Goal: Task Accomplishment & Management: Manage account settings

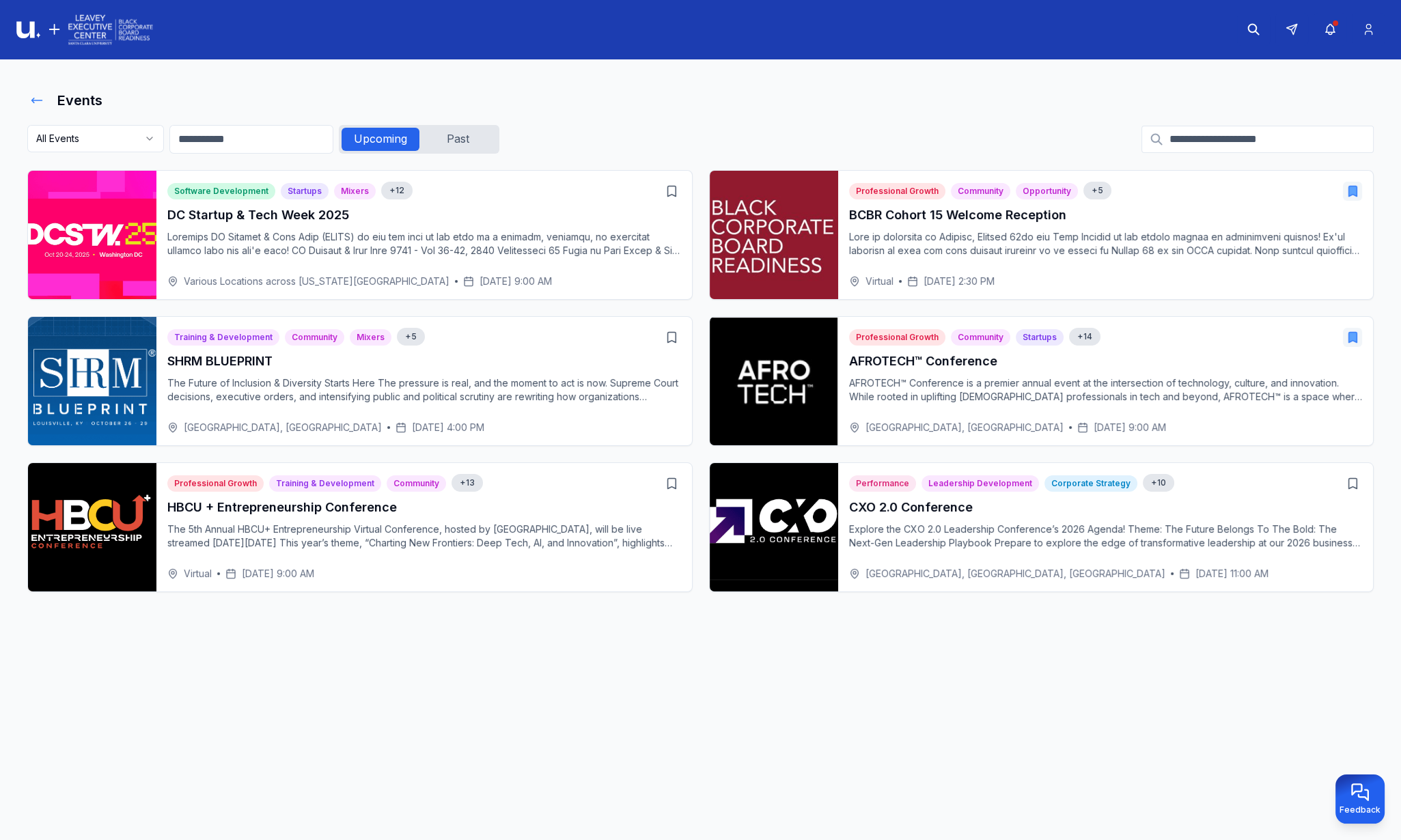
click at [34, 105] on icon at bounding box center [37, 100] width 14 height 14
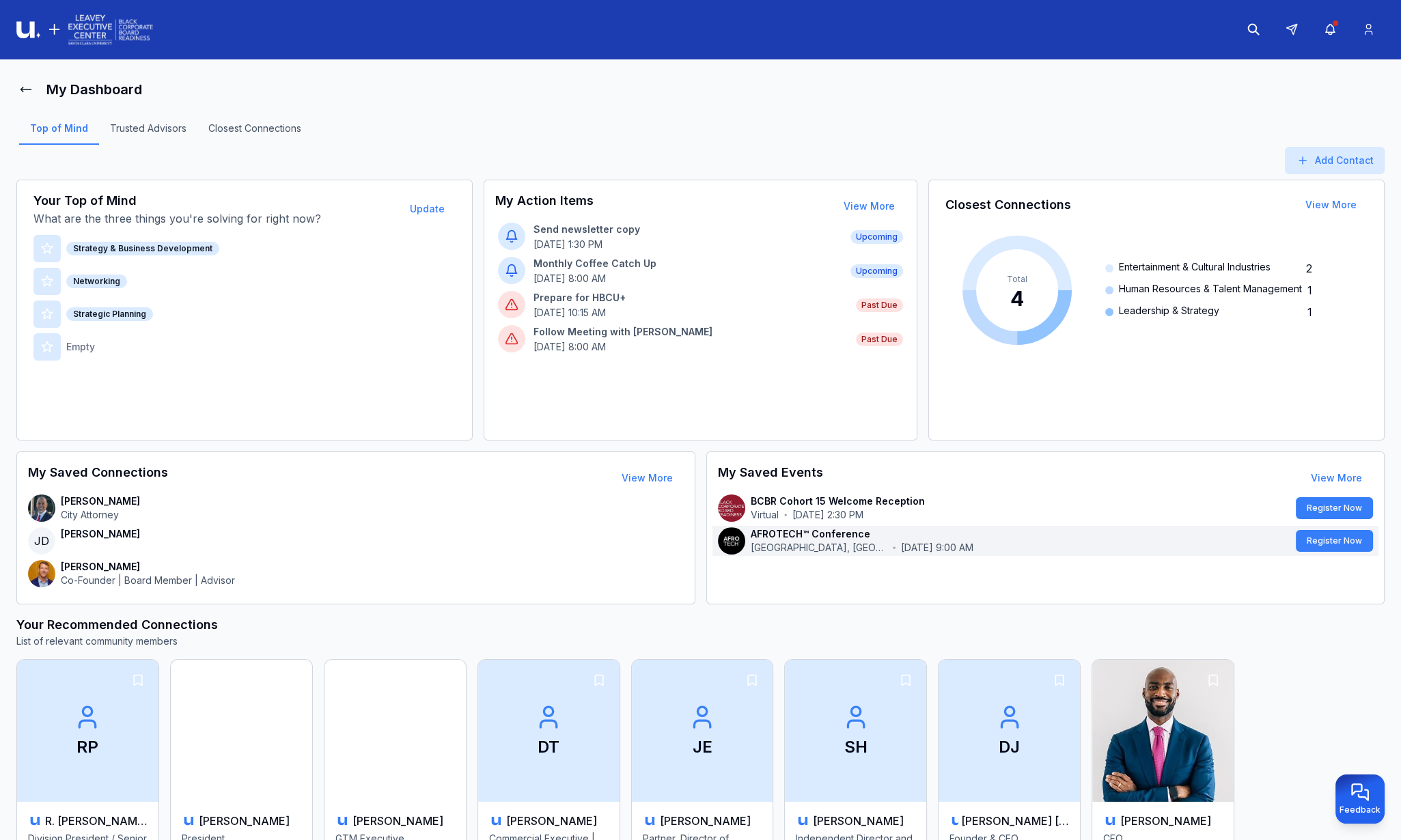
scroll to position [274, 0]
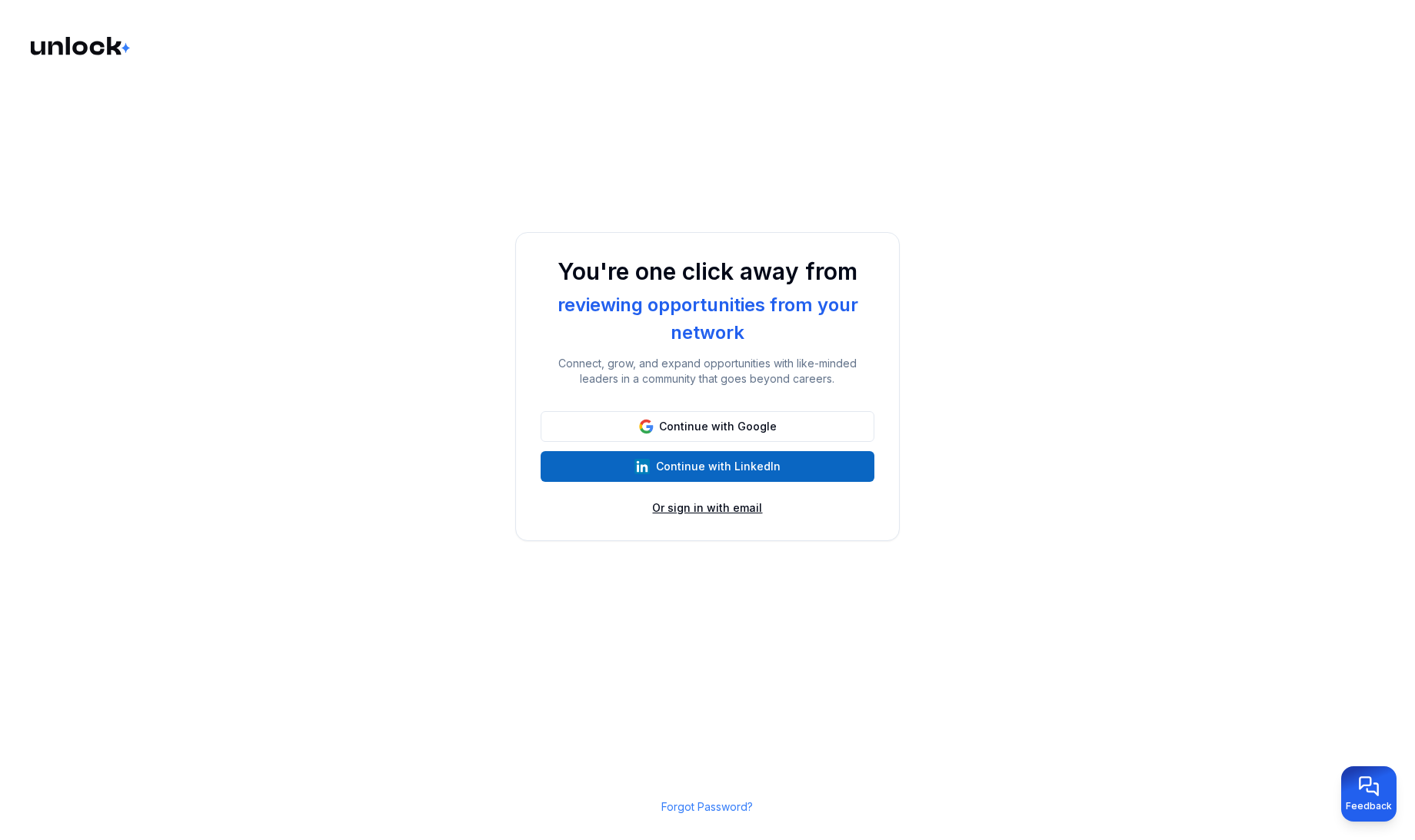
click at [735, 510] on button "Or sign in with email" at bounding box center [708, 508] width 110 height 15
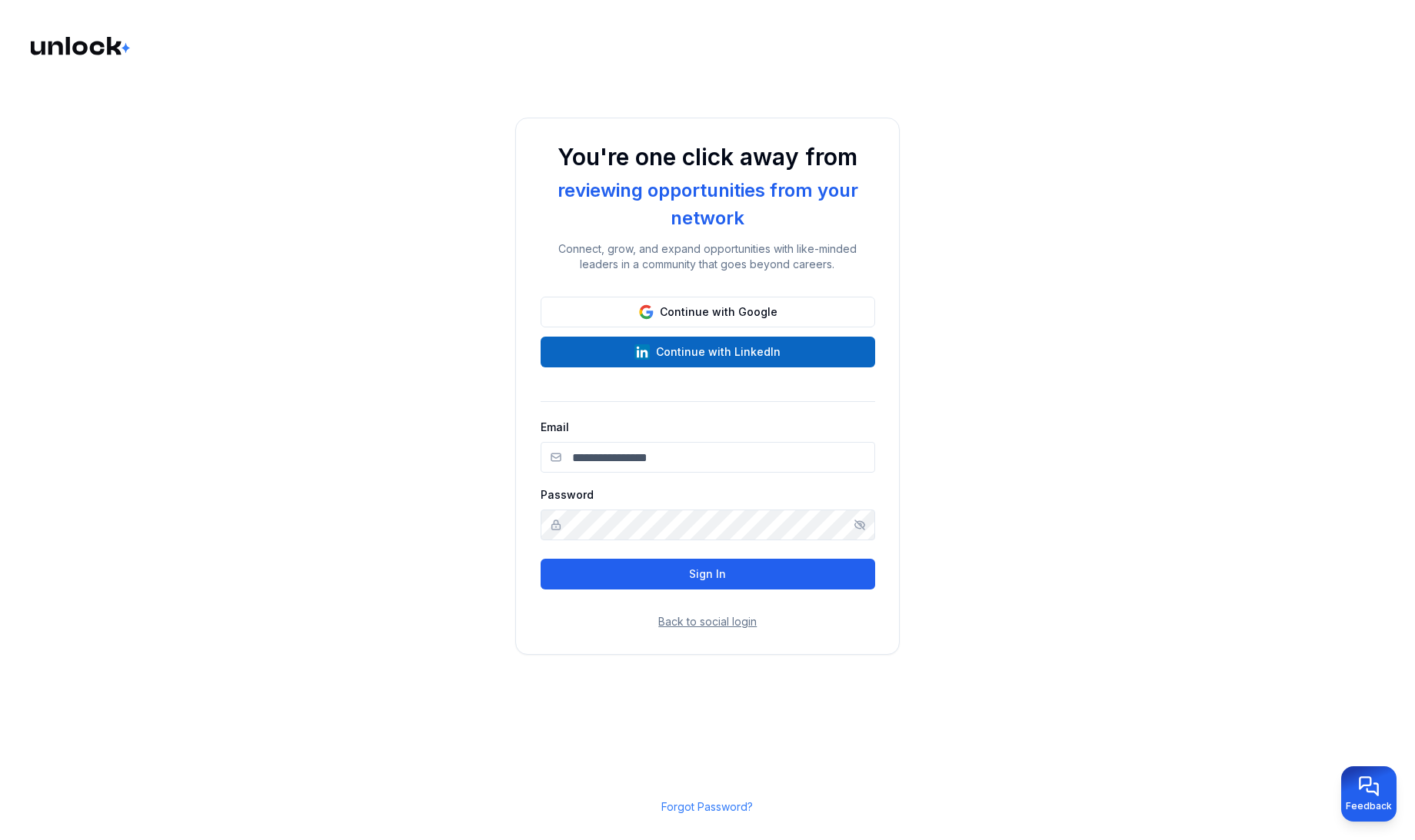
type input "**********"
click at [711, 570] on button "Sign In" at bounding box center [708, 574] width 335 height 31
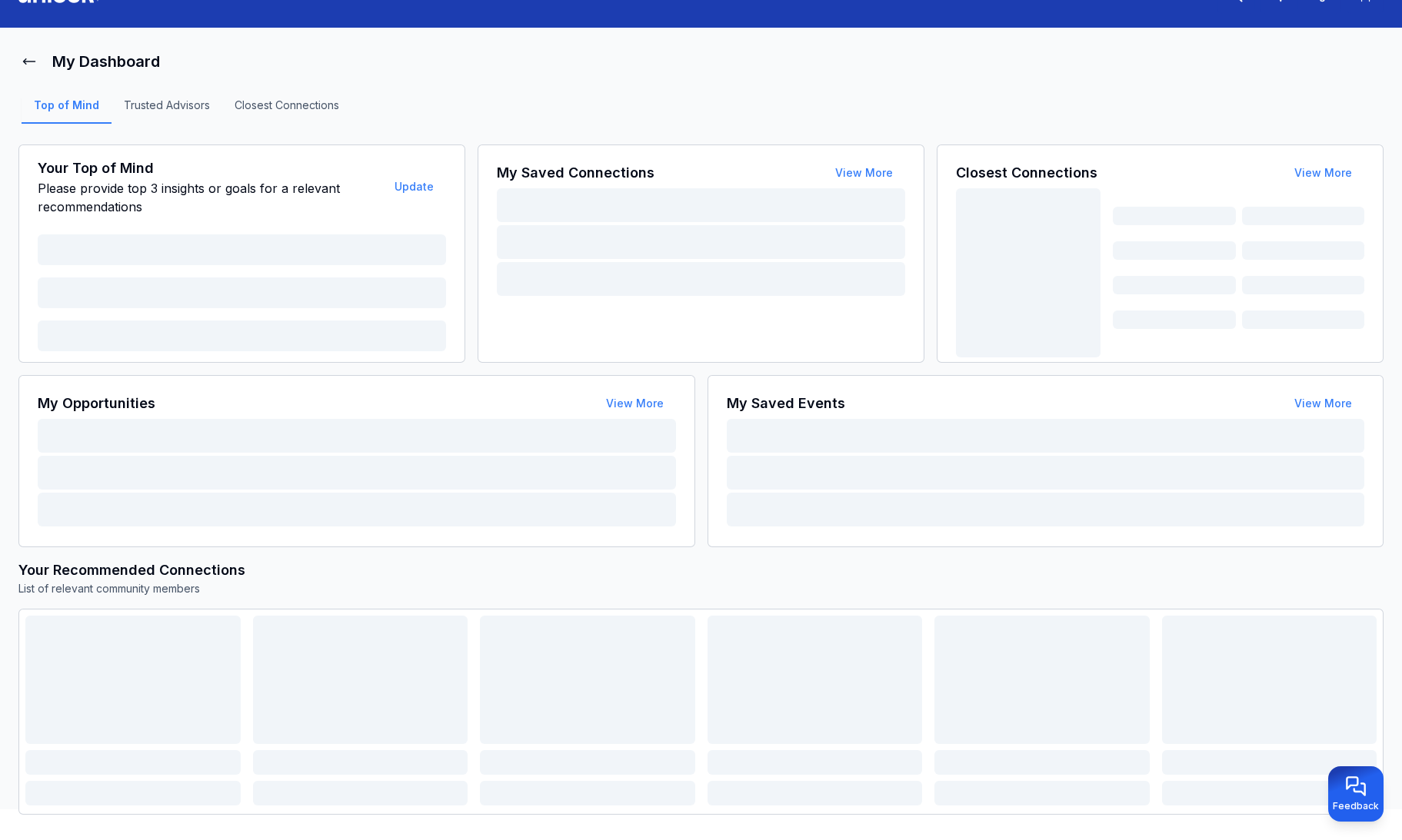
scroll to position [57, 0]
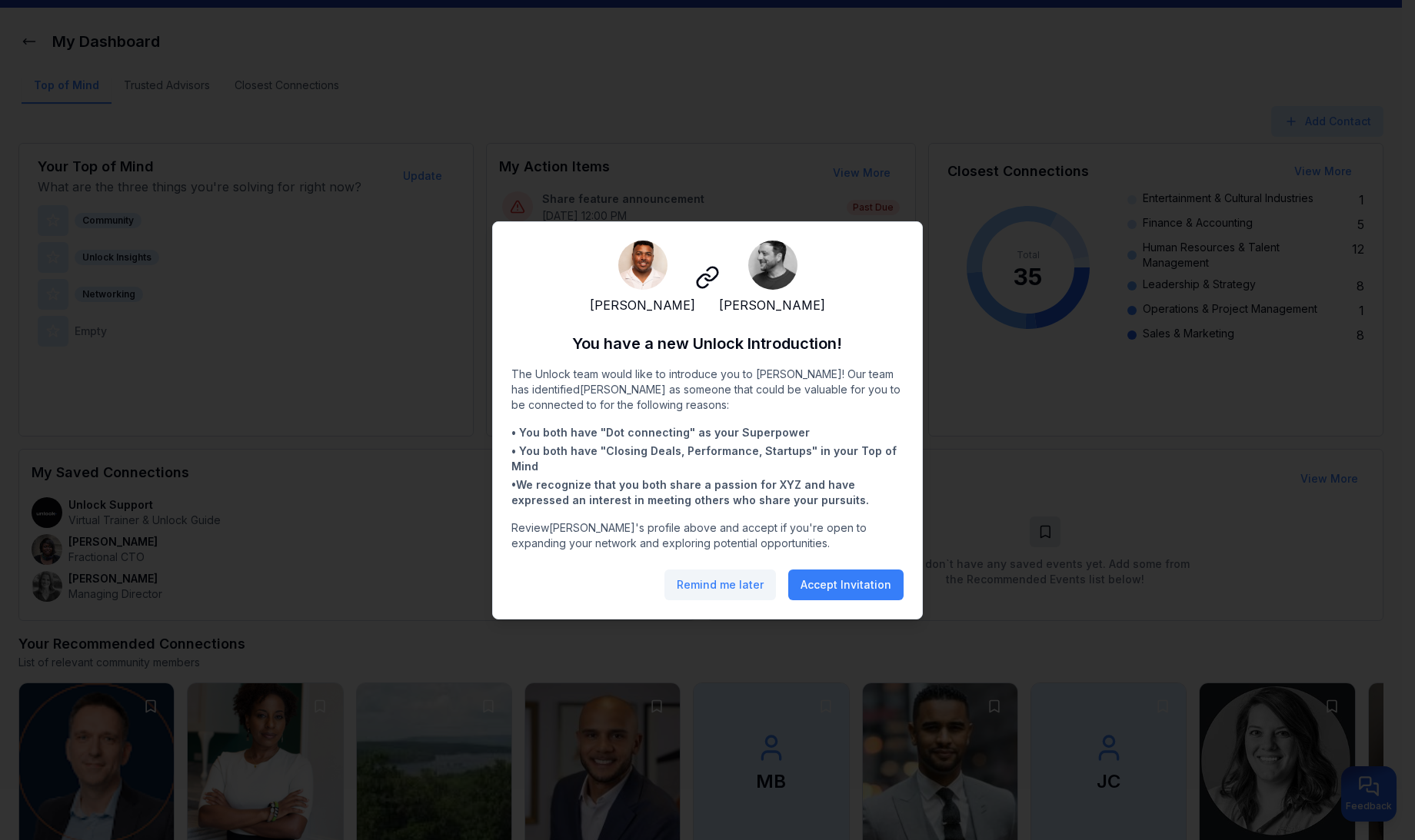
click at [712, 592] on button "Remind me later" at bounding box center [720, 585] width 112 height 31
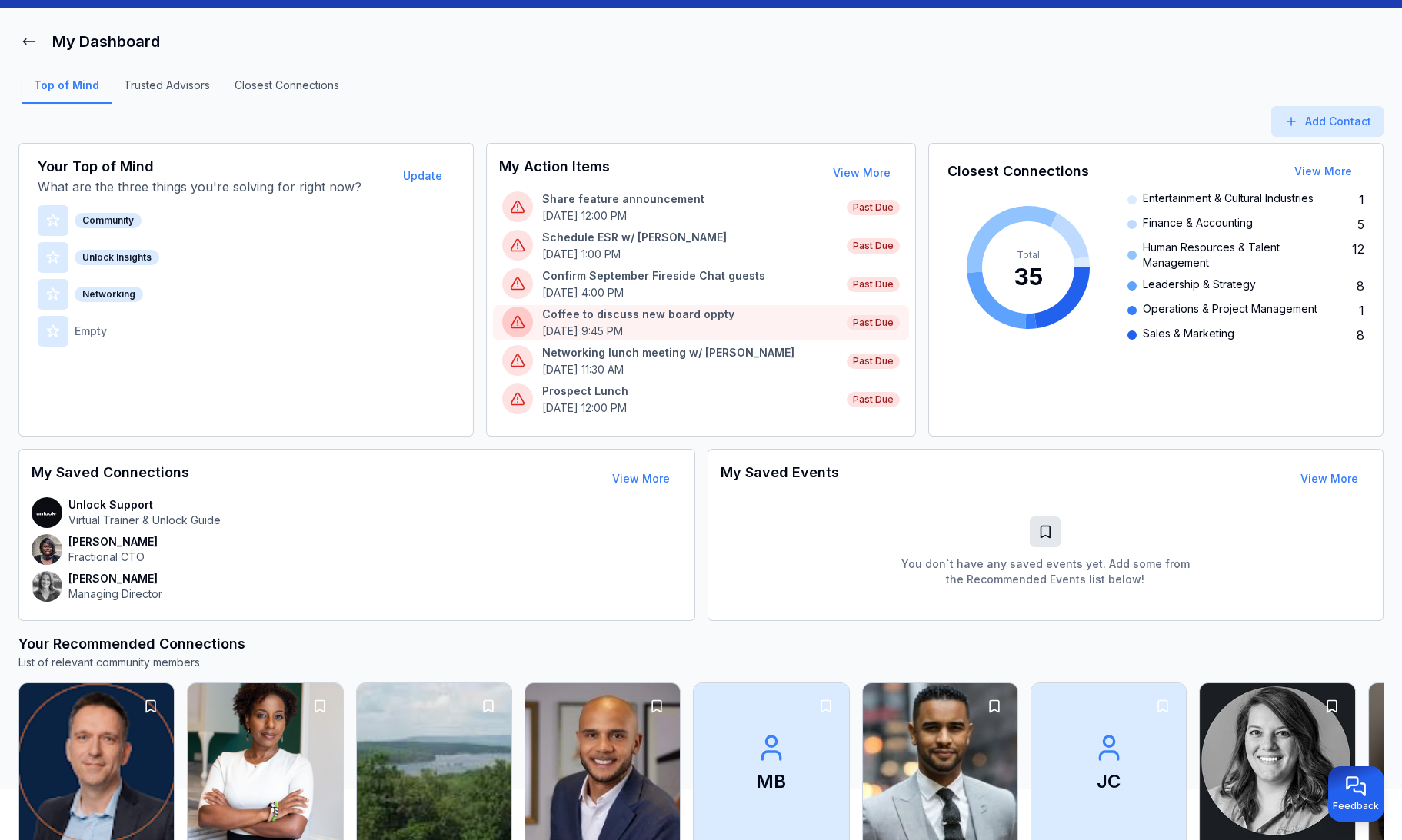
click at [665, 324] on p "June 26th, 9:45 PM" at bounding box center [690, 331] width 296 height 15
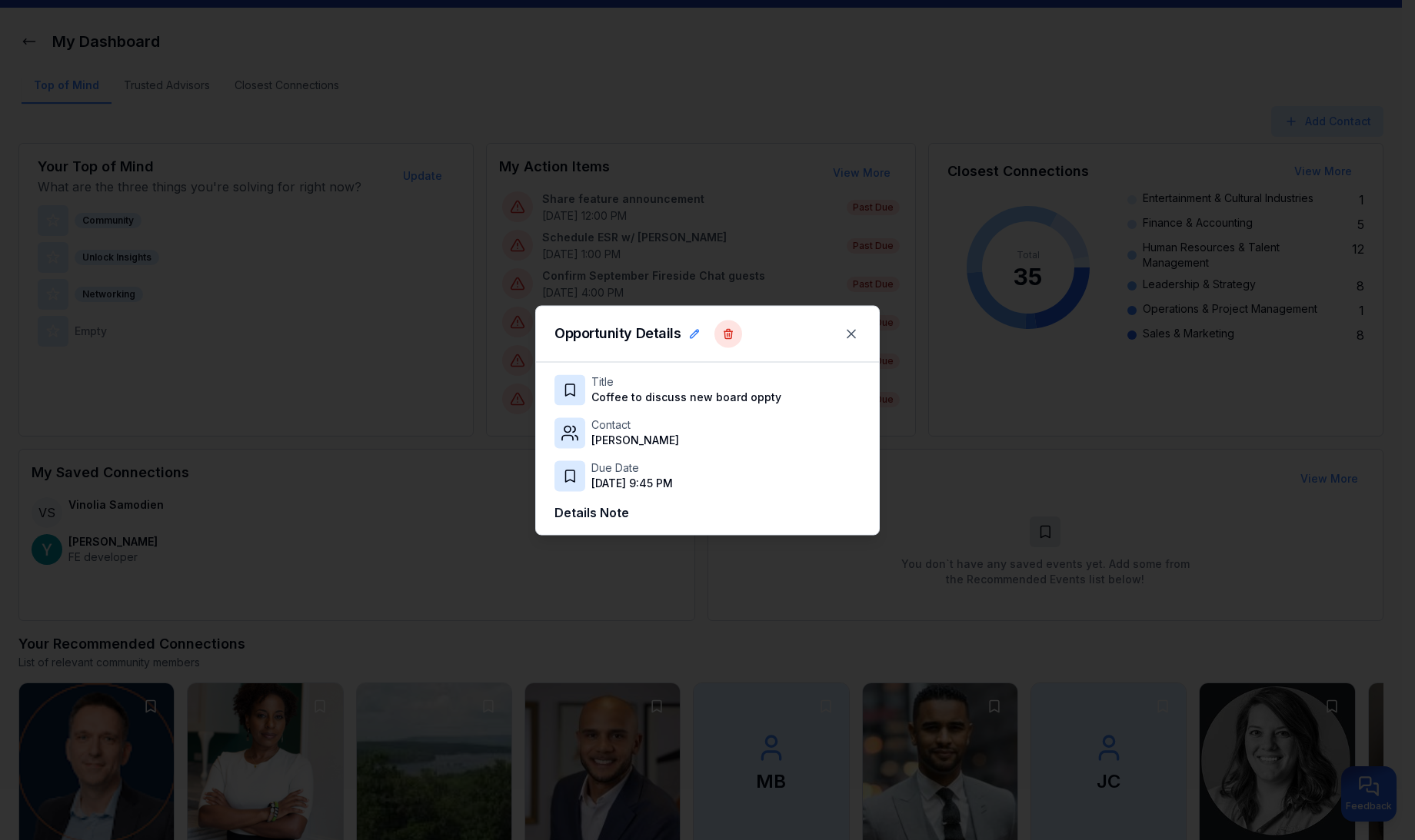
click at [731, 334] on icon at bounding box center [728, 334] width 12 height 12
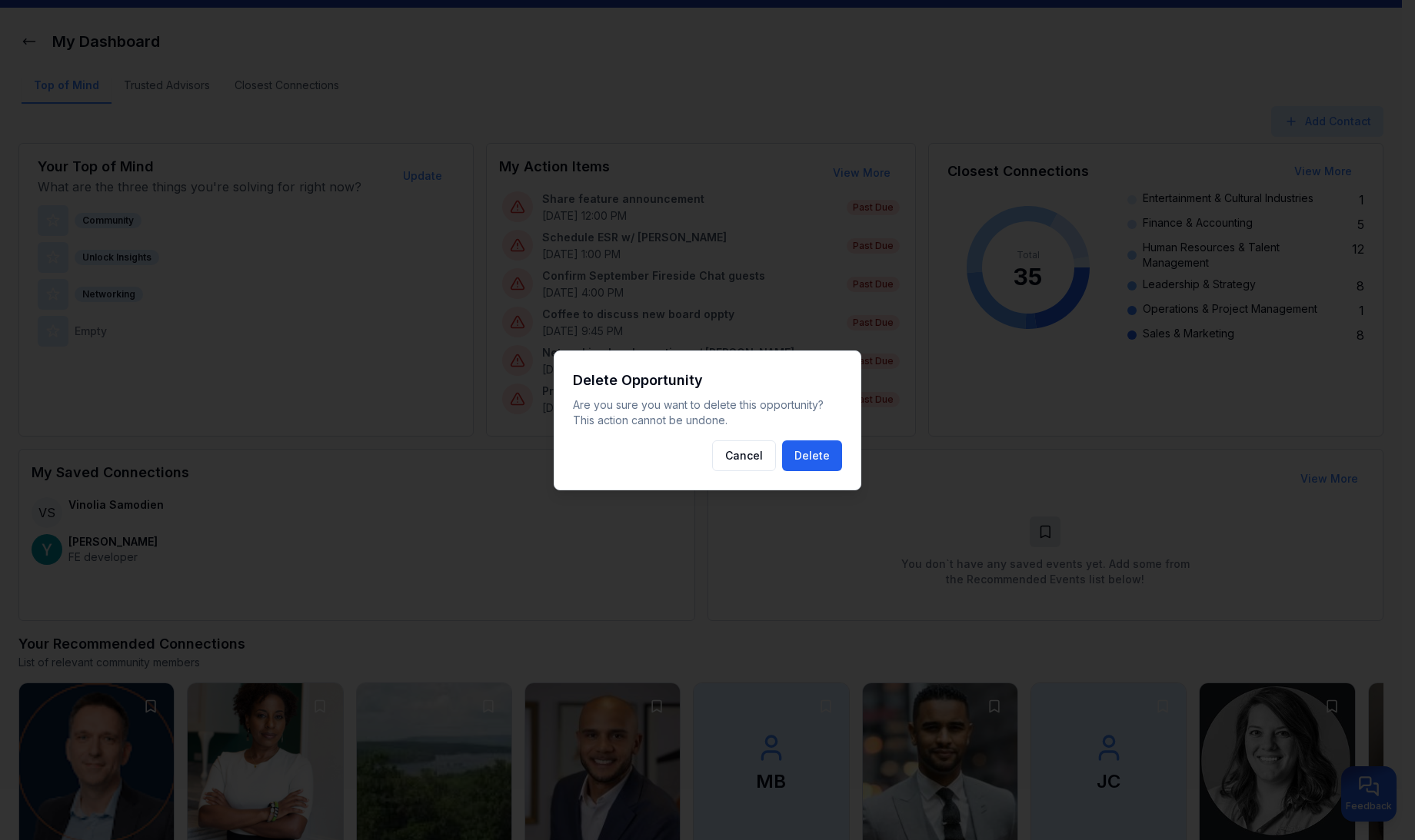
click at [800, 452] on button "Delete" at bounding box center [812, 456] width 60 height 31
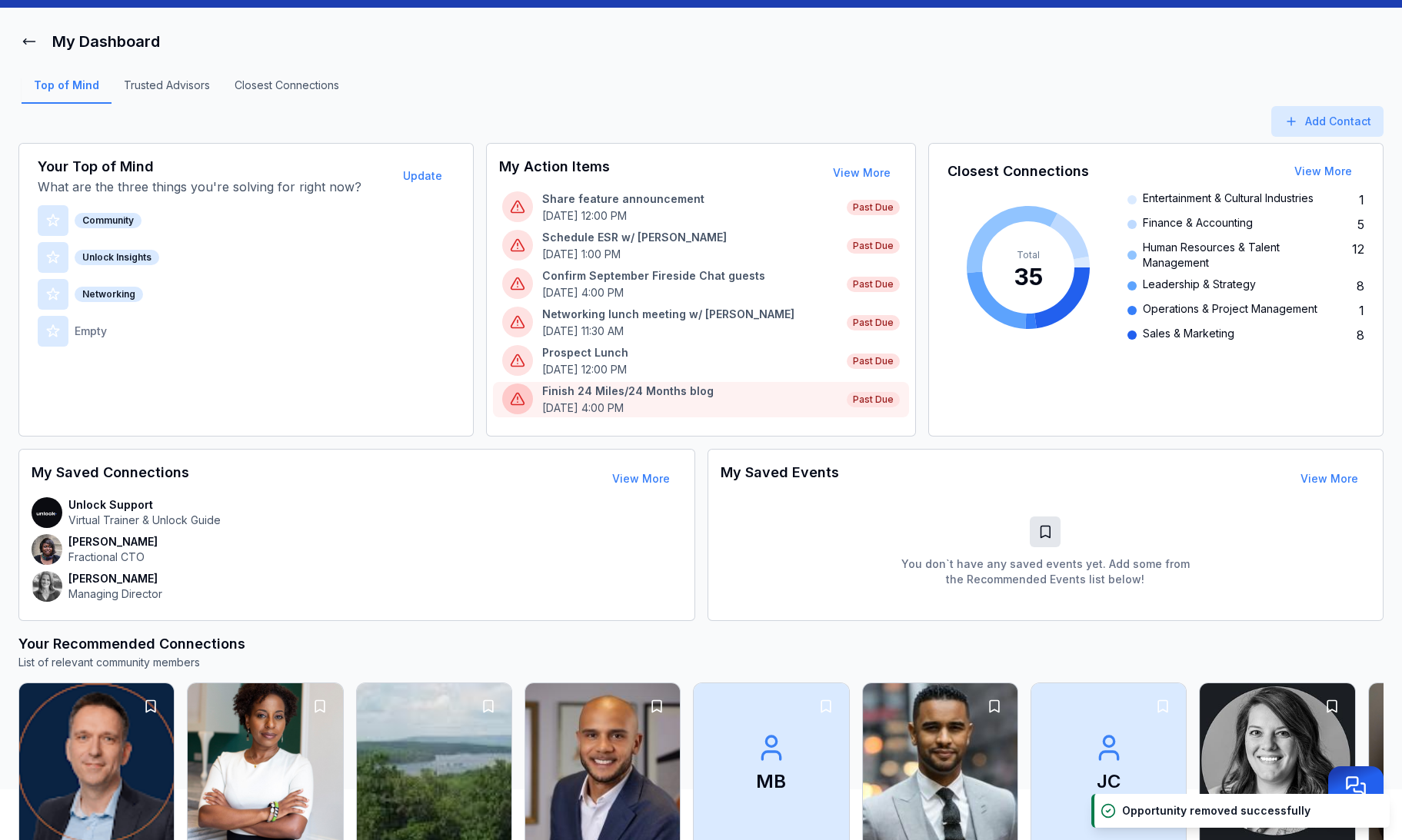
click at [674, 392] on p "Finish 24 Miles/24 Months blog" at bounding box center [690, 391] width 296 height 15
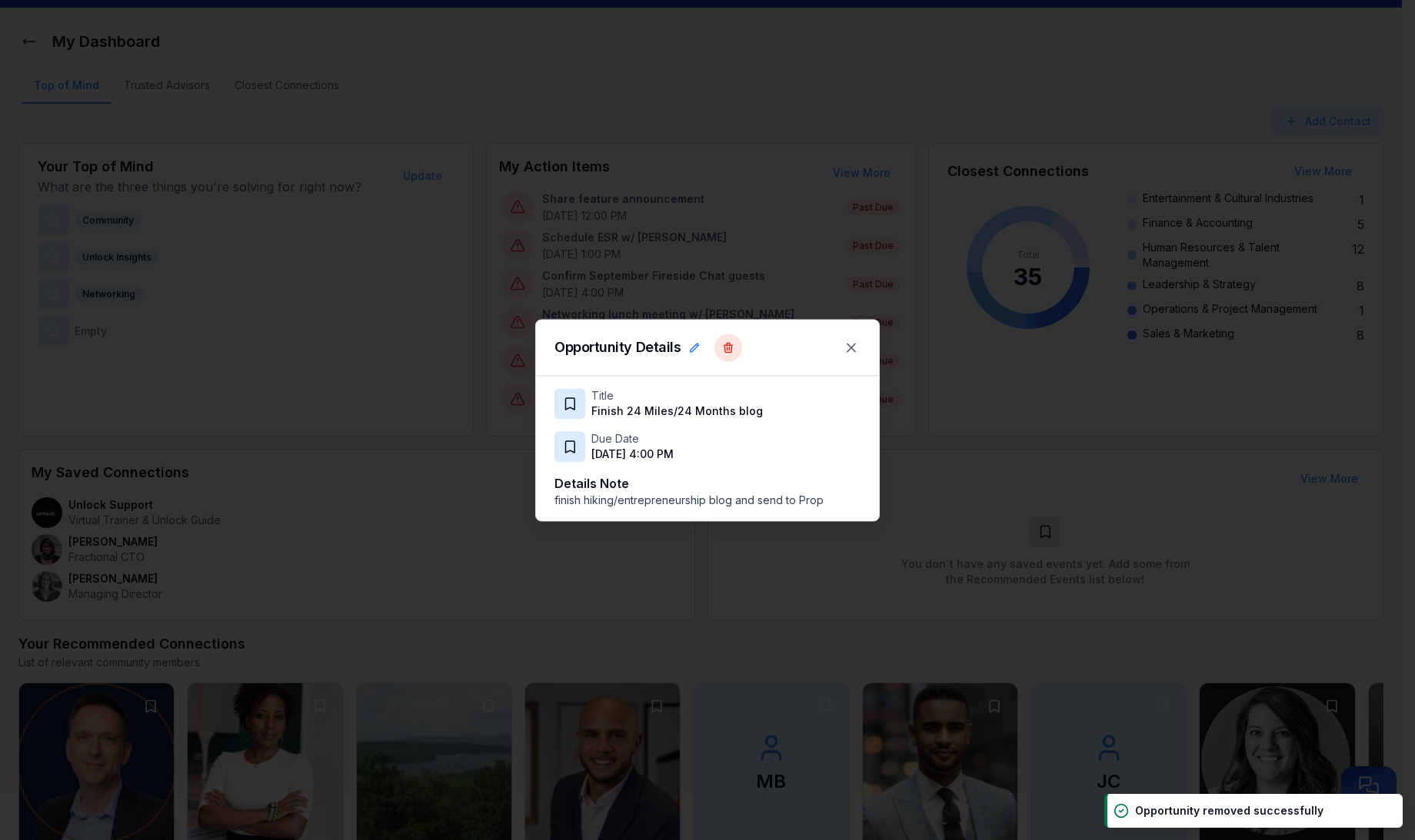
click at [729, 359] on button at bounding box center [728, 347] width 27 height 27
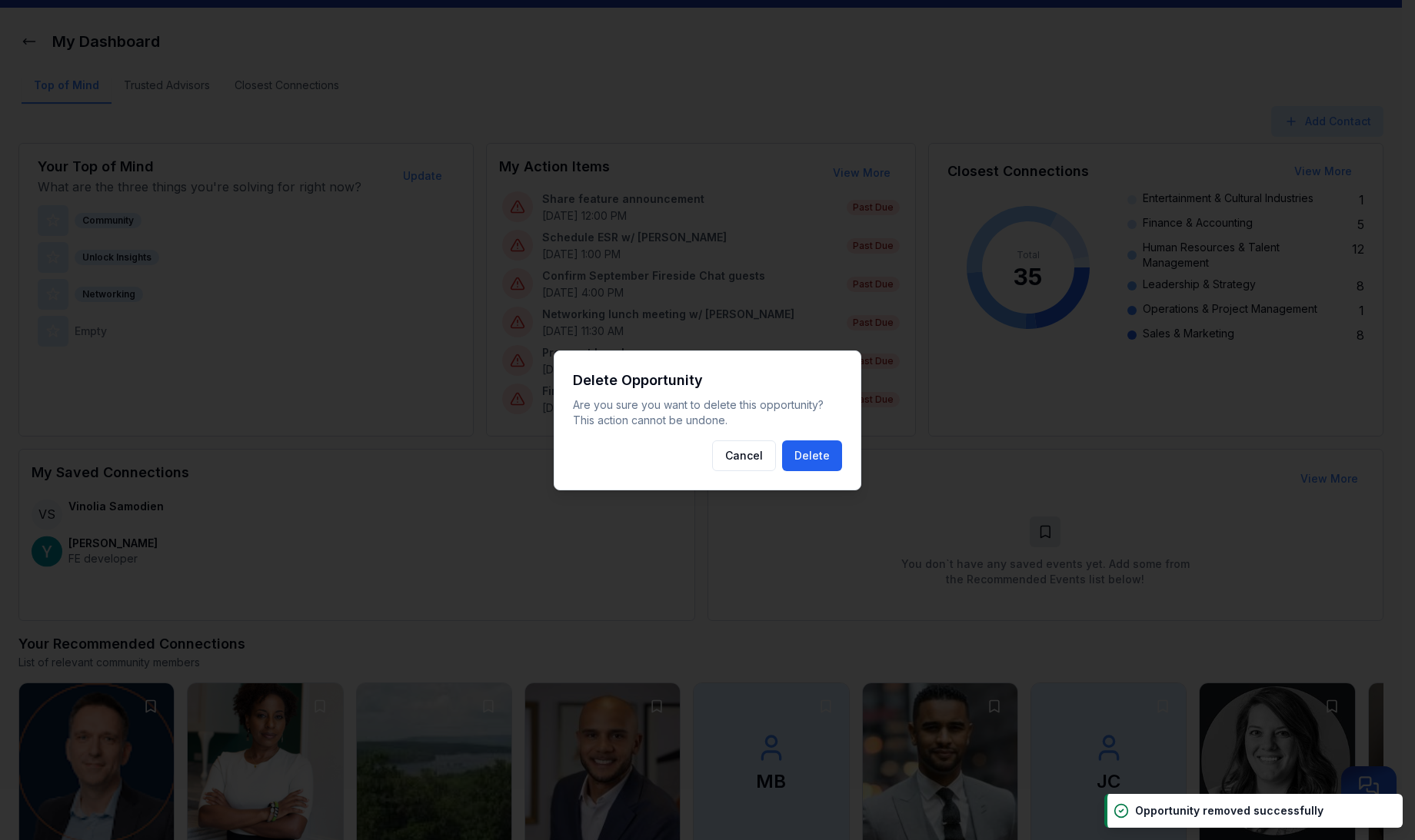
click at [800, 447] on button "Delete" at bounding box center [812, 456] width 60 height 31
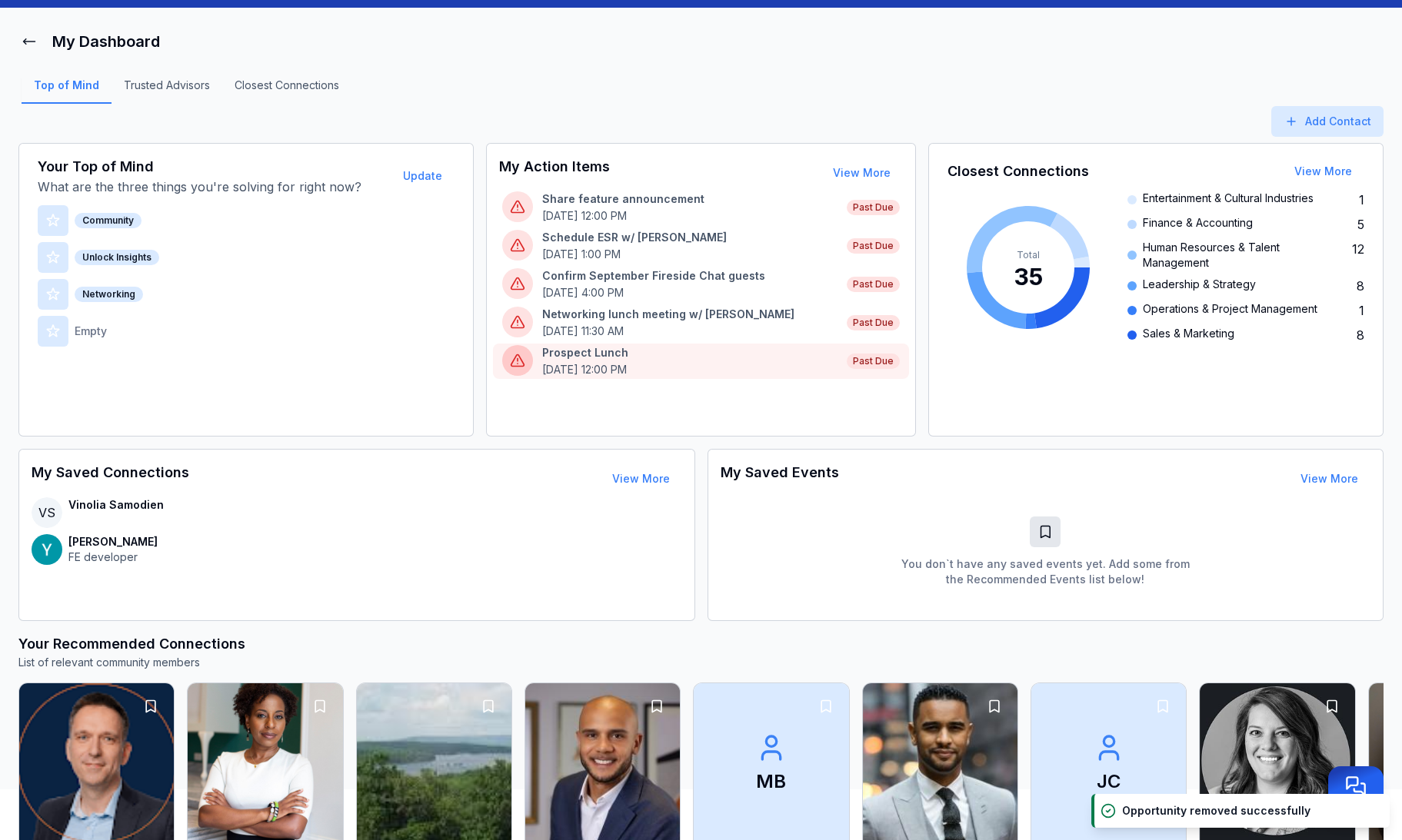
click at [672, 357] on p "Prospect Lunch" at bounding box center [690, 352] width 296 height 15
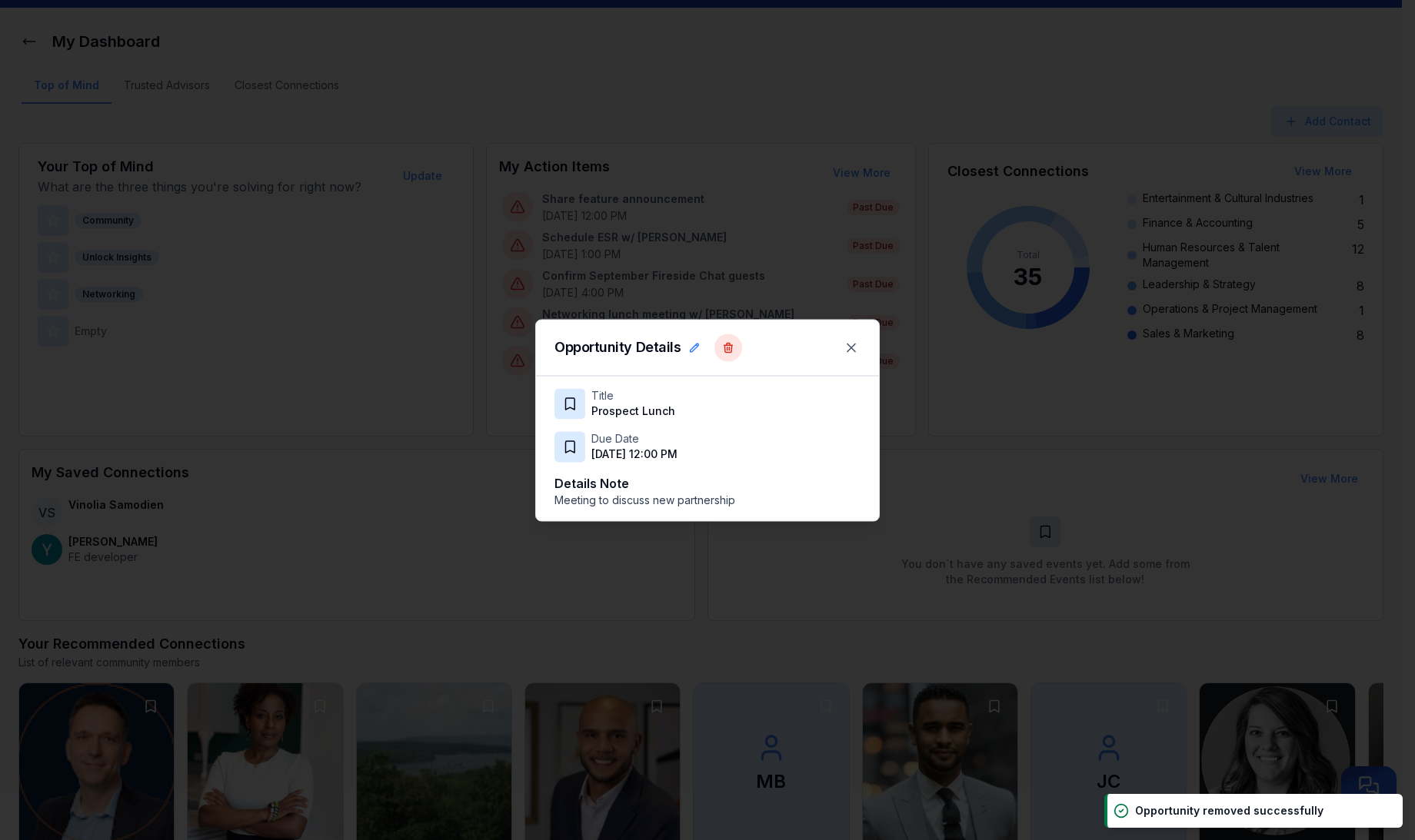
click at [727, 348] on icon at bounding box center [728, 347] width 12 height 12
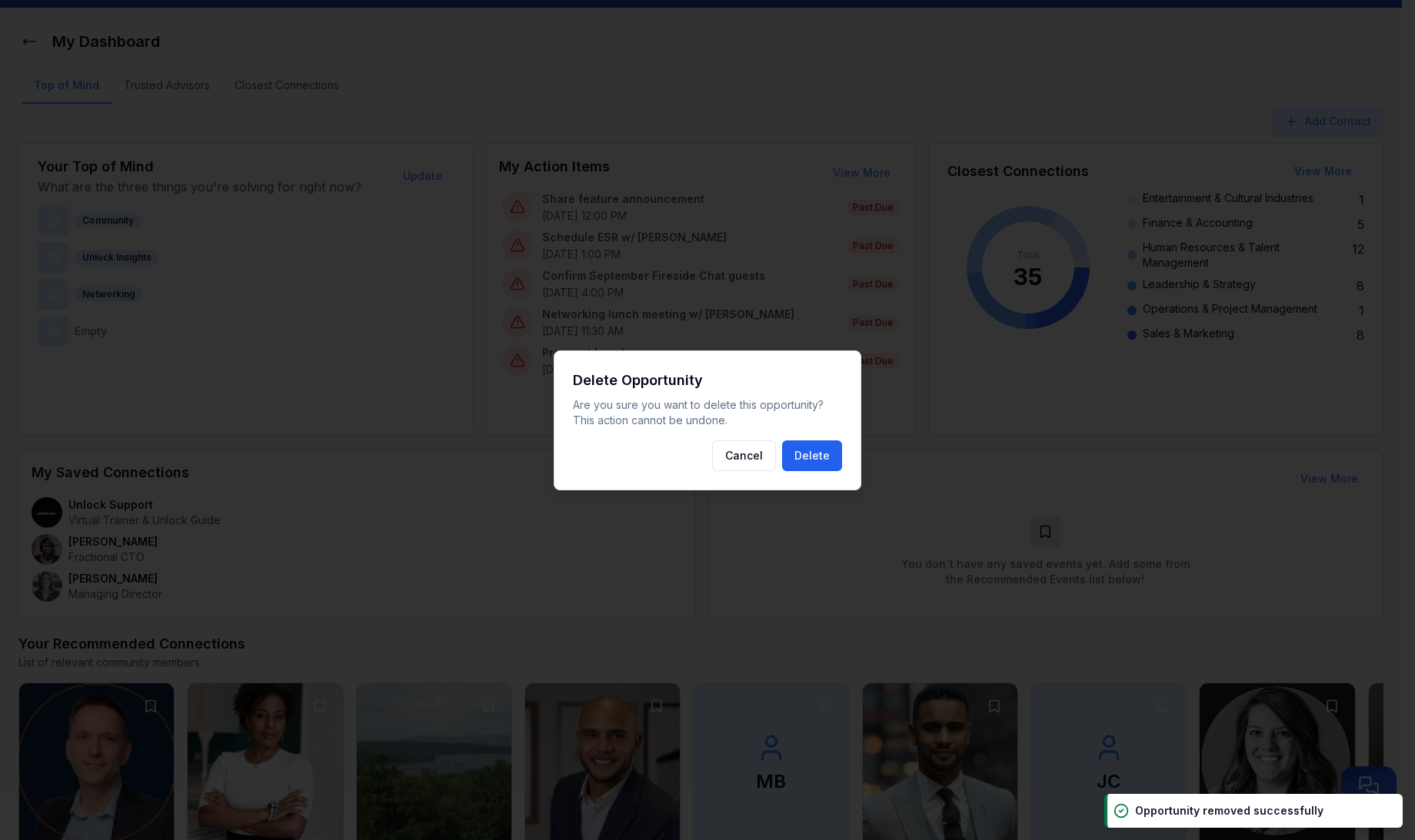
click at [808, 440] on div "Delete Opportunity Are you sure you want to delete this opportunity? This actio…" at bounding box center [707, 420] width 308 height 140
drag, startPoint x: 808, startPoint y: 440, endPoint x: 807, endPoint y: 452, distance: 12.0
click at [807, 452] on button "Delete" at bounding box center [812, 456] width 60 height 31
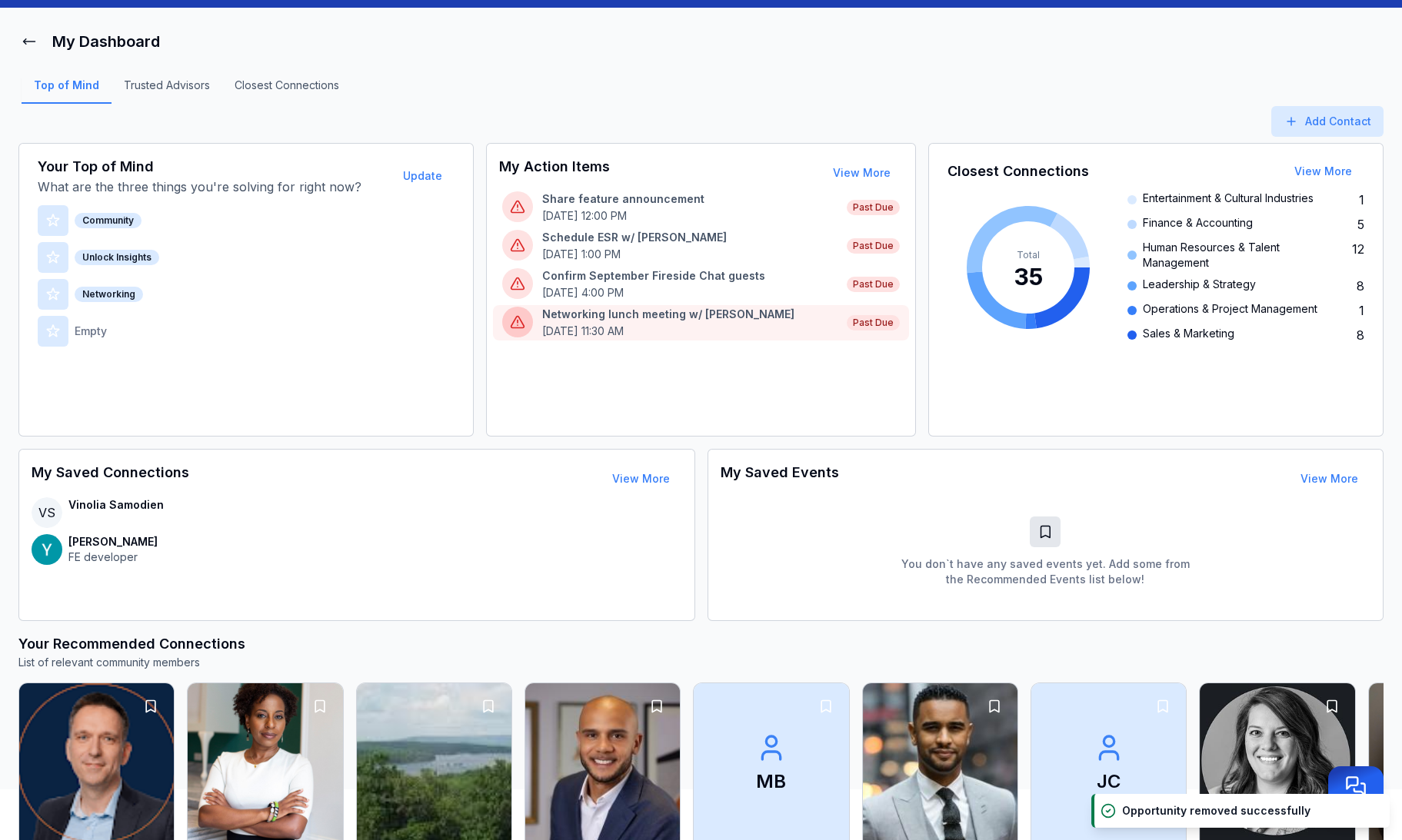
click at [735, 321] on div "Networking lunch meeting w/ George May 27th, 11:30 AM" at bounding box center [690, 323] width 296 height 32
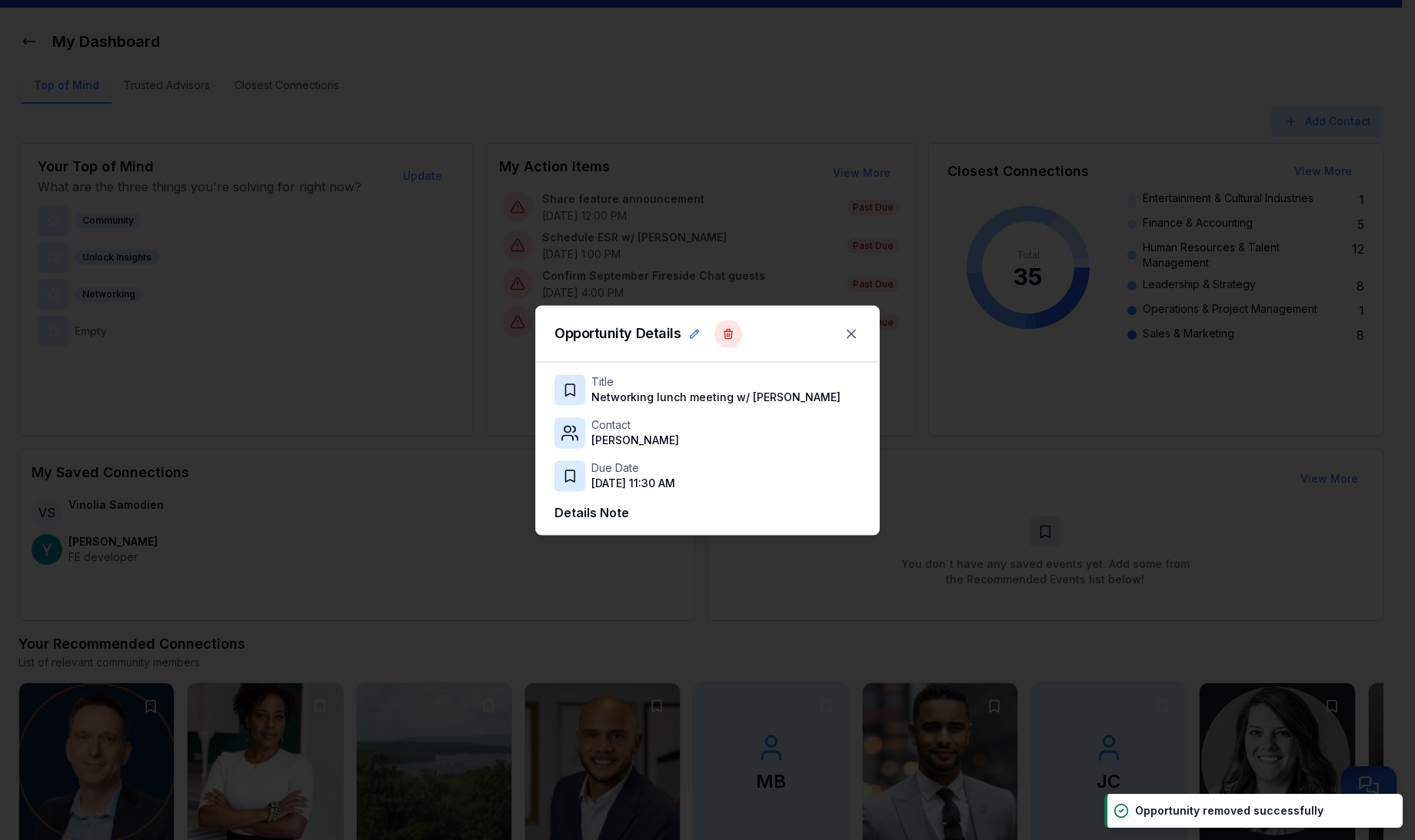
click at [726, 338] on icon at bounding box center [729, 333] width 8 height 9
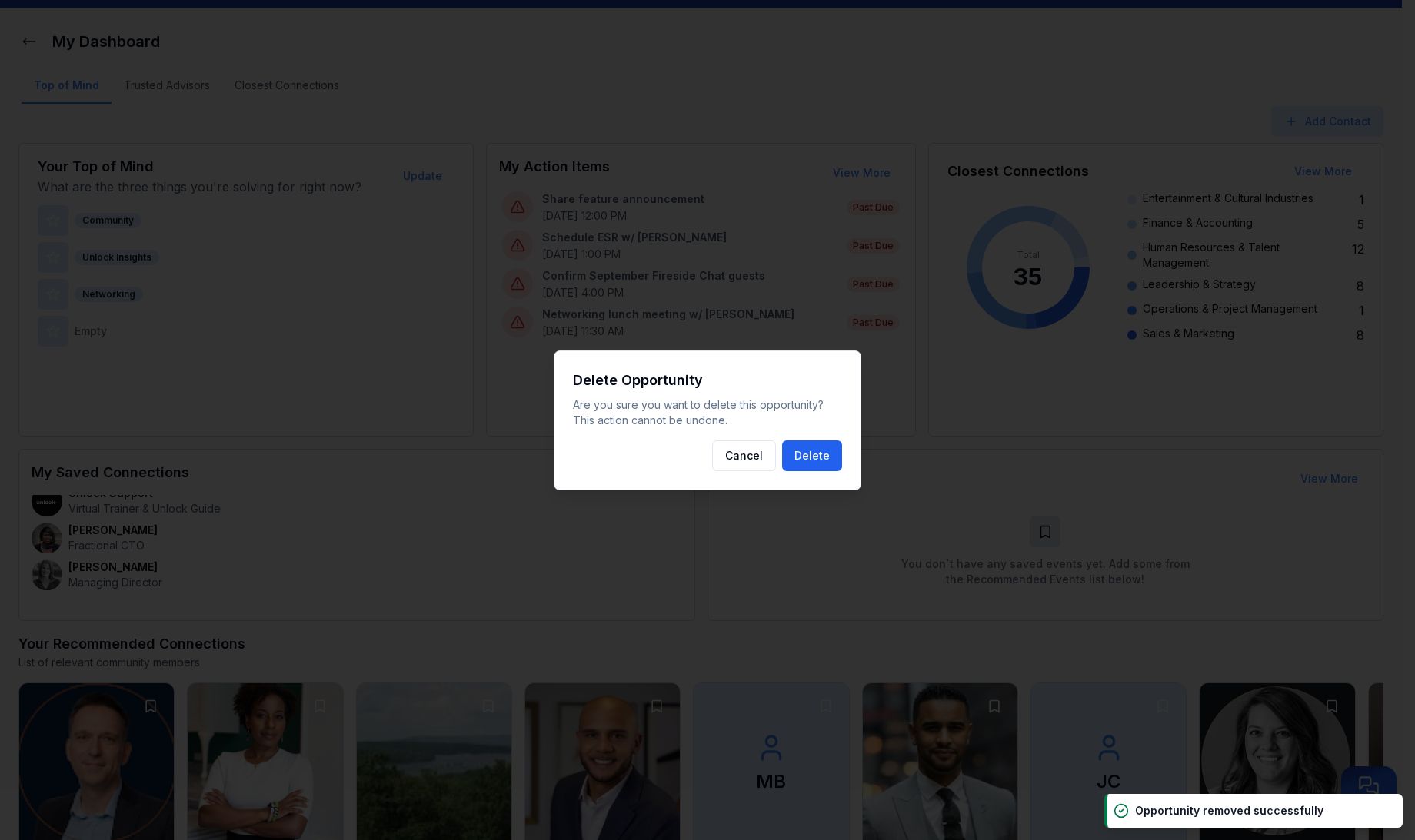
click at [813, 454] on button "Delete" at bounding box center [812, 456] width 60 height 31
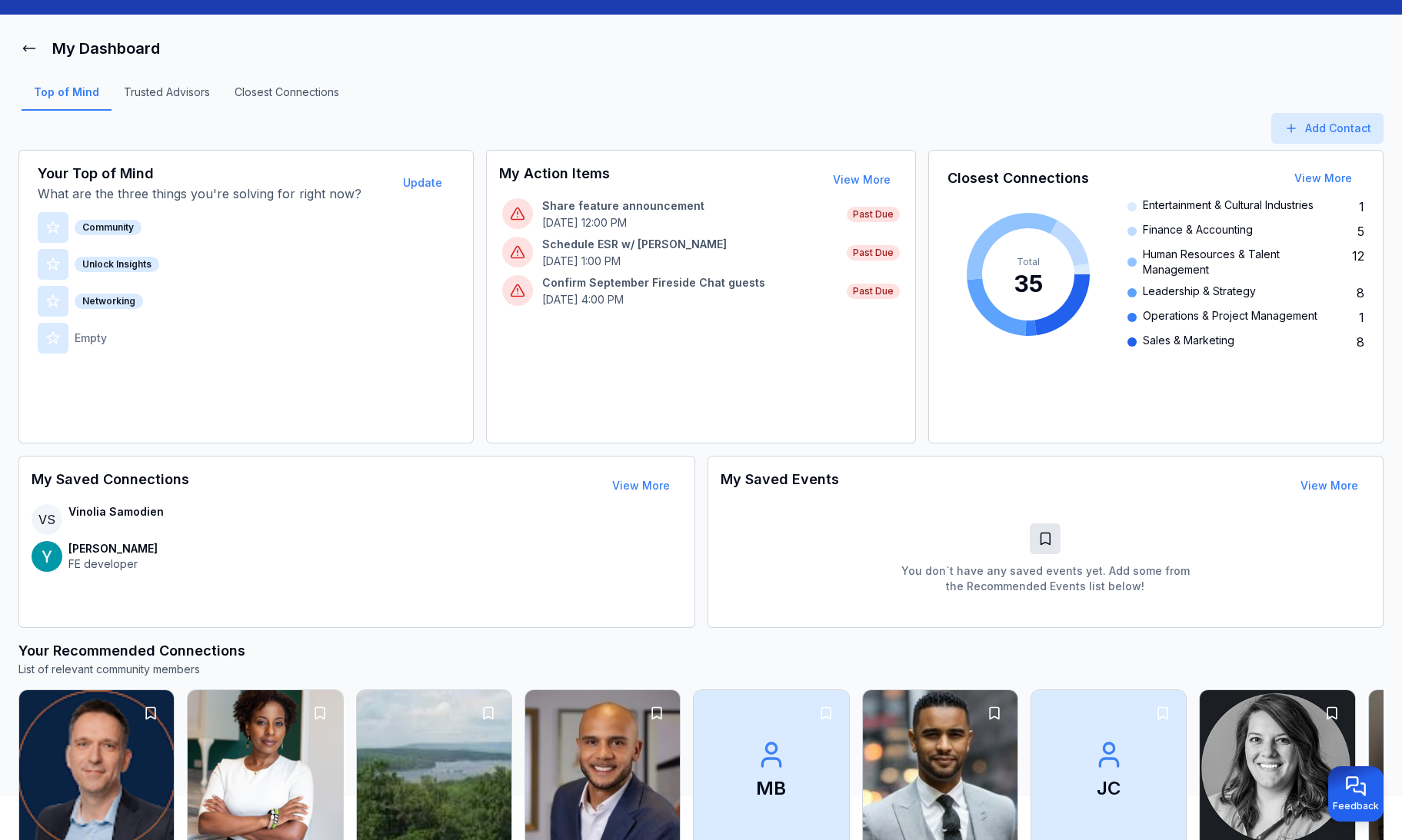
scroll to position [86, 0]
